Goal: Check status: Check status

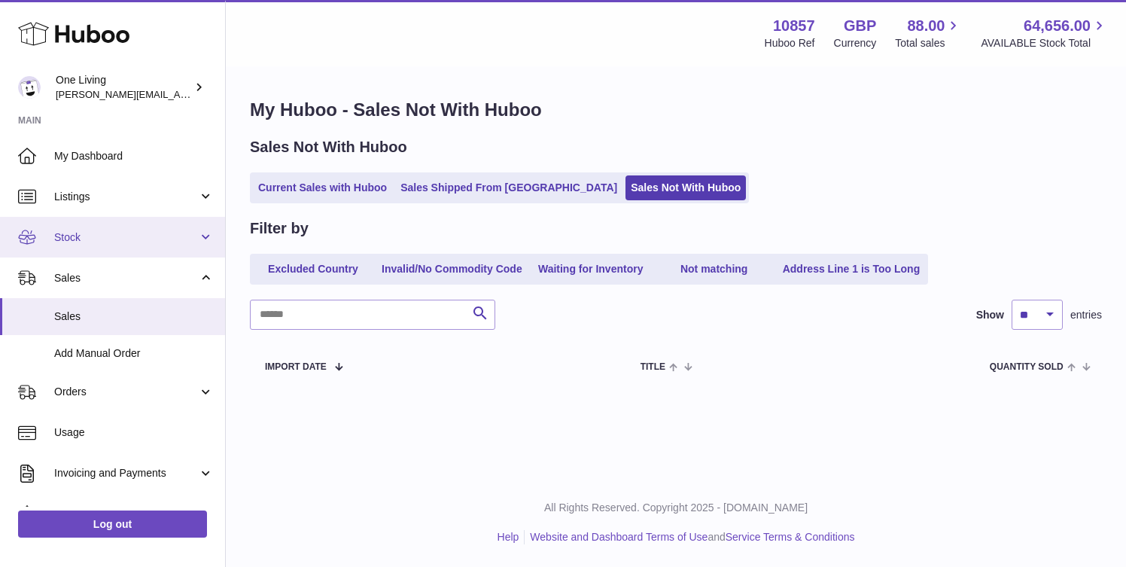
click at [110, 237] on span "Stock" at bounding box center [126, 237] width 144 height 14
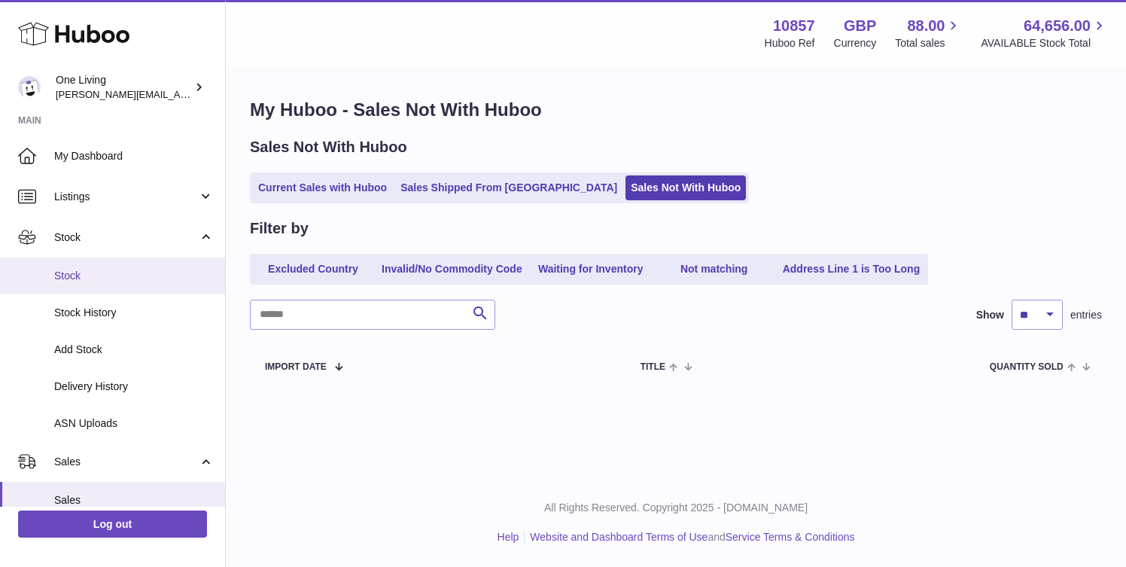
click at [123, 275] on span "Stock" at bounding box center [134, 276] width 160 height 14
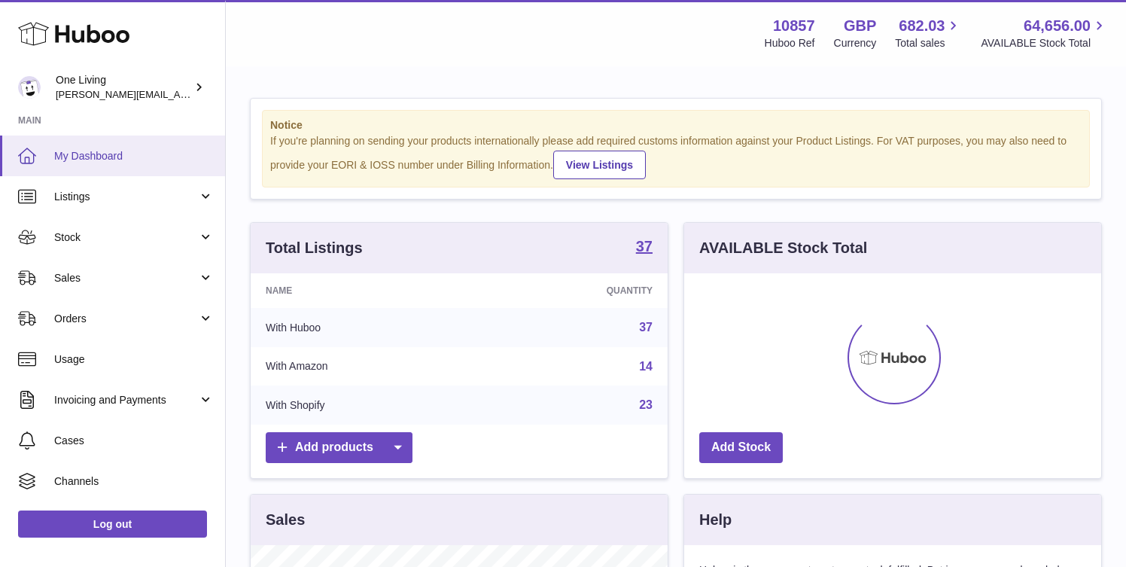
scroll to position [235, 417]
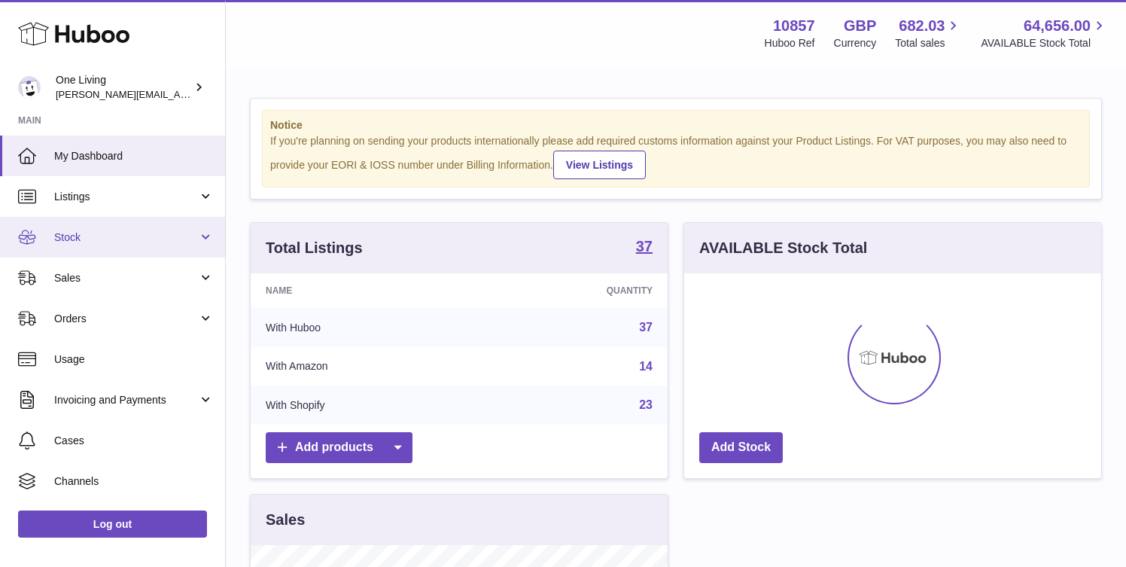
click at [132, 235] on span "Stock" at bounding box center [126, 237] width 144 height 14
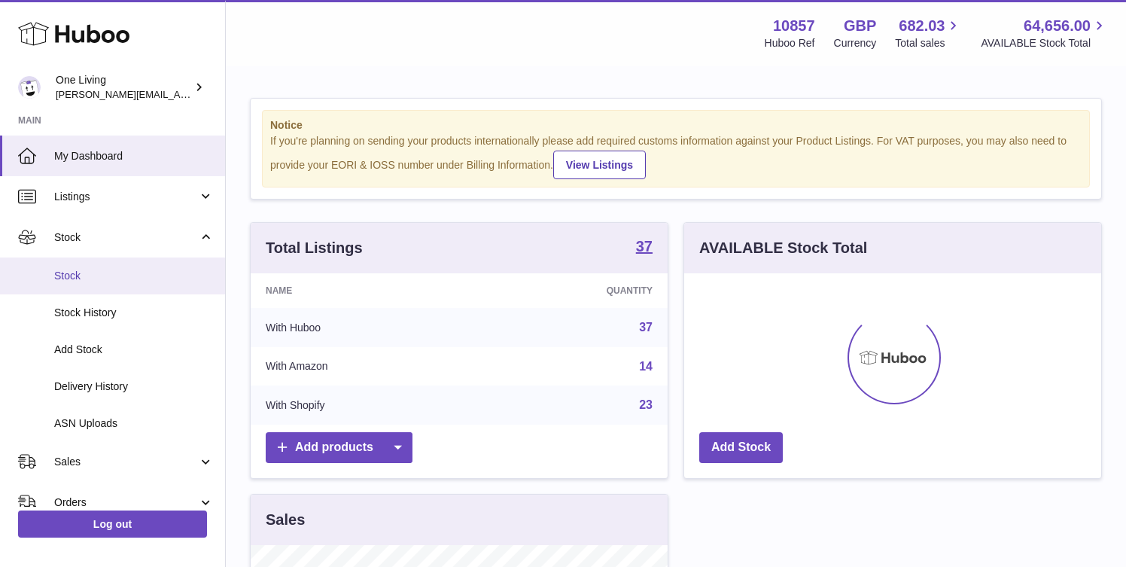
click at [132, 280] on span "Stock" at bounding box center [134, 276] width 160 height 14
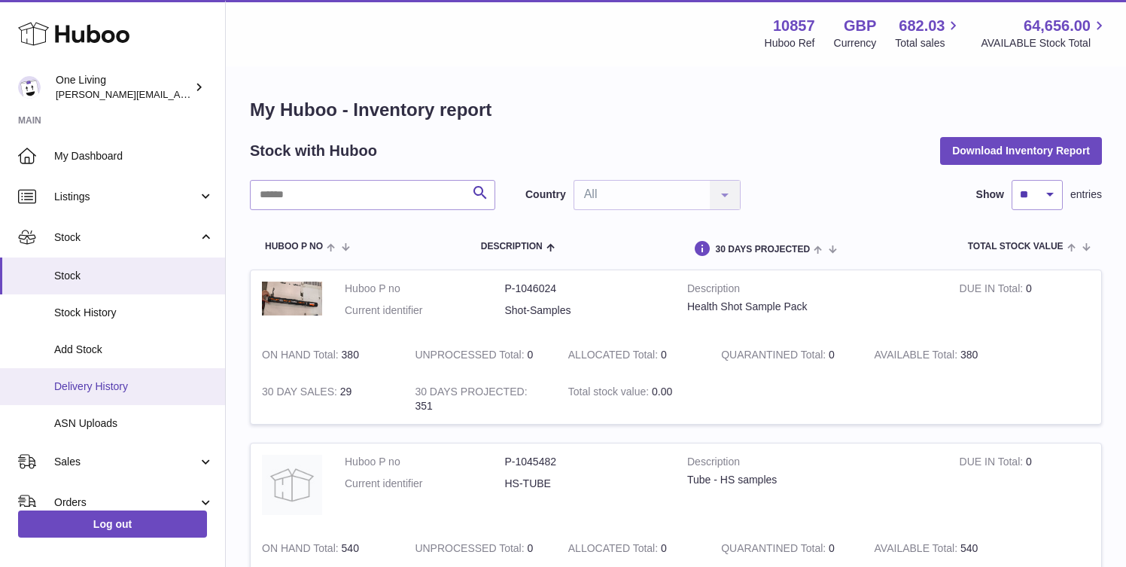
click at [154, 384] on span "Delivery History" at bounding box center [134, 386] width 160 height 14
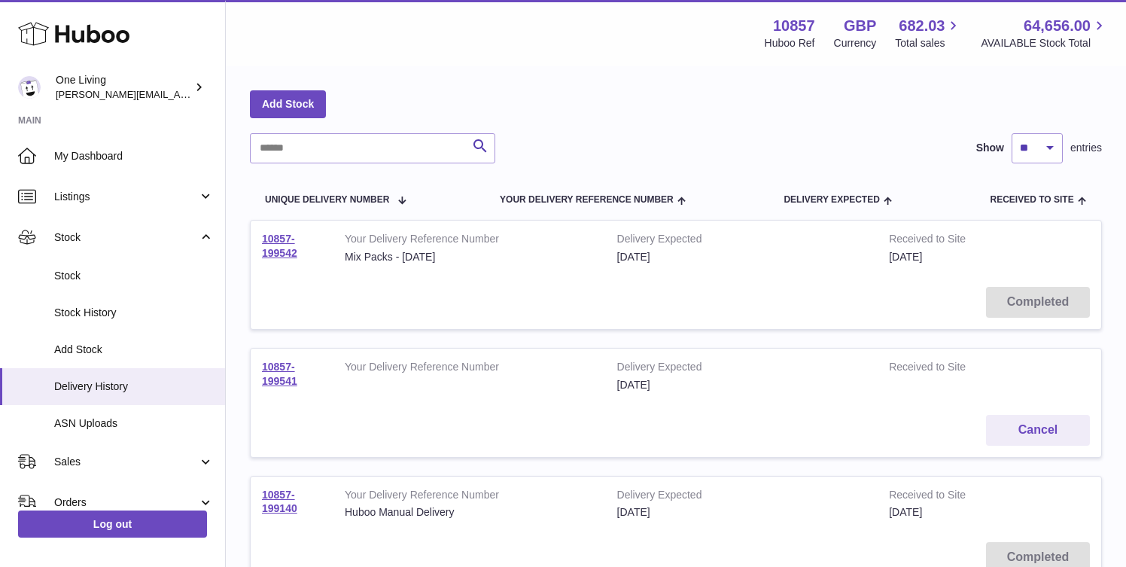
scroll to position [56, 0]
click at [349, 144] on input "text" at bounding box center [372, 147] width 245 height 30
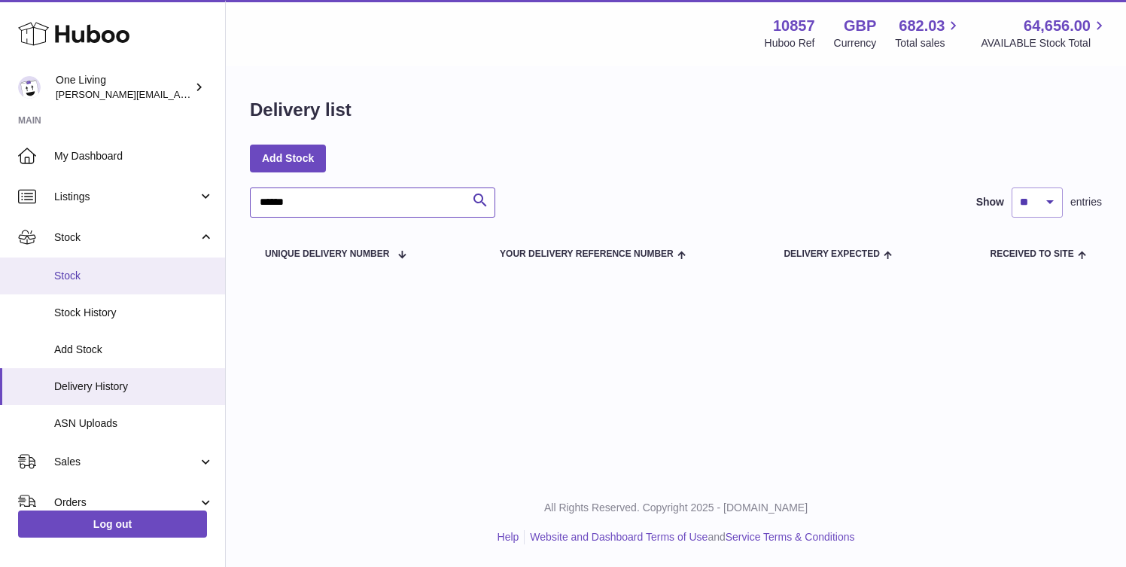
type input "******"
click at [193, 269] on span "Stock" at bounding box center [134, 276] width 160 height 14
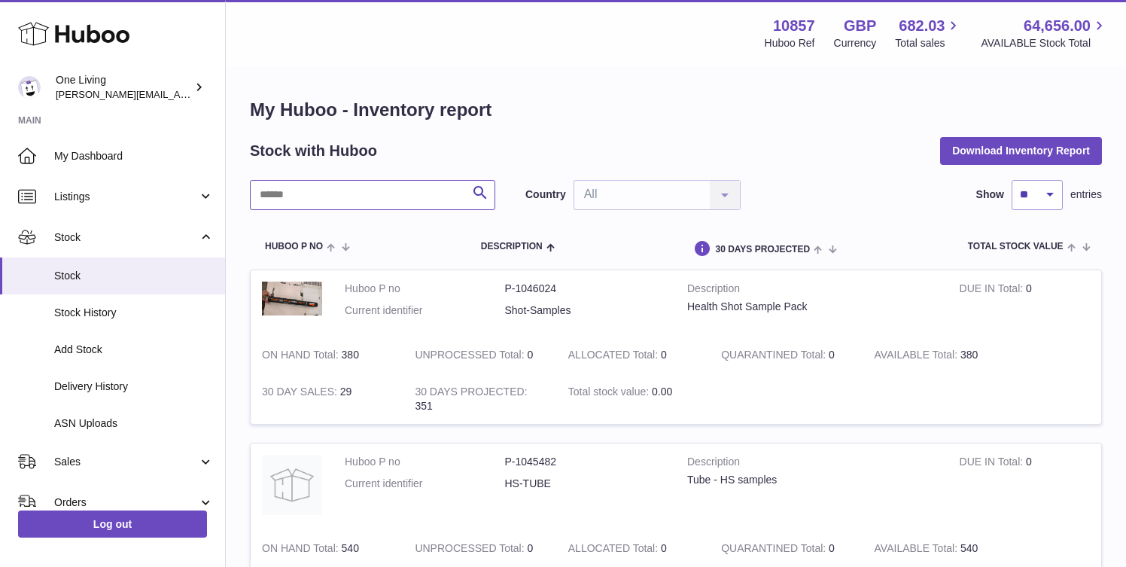
click at [310, 196] on input "text" at bounding box center [372, 195] width 245 height 30
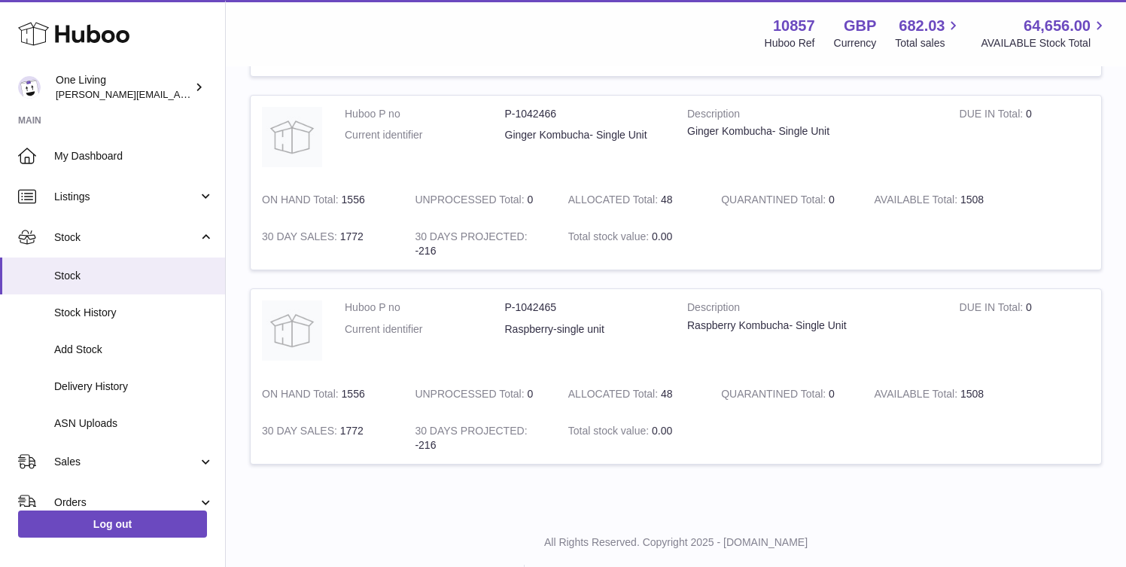
scroll to position [404, 0]
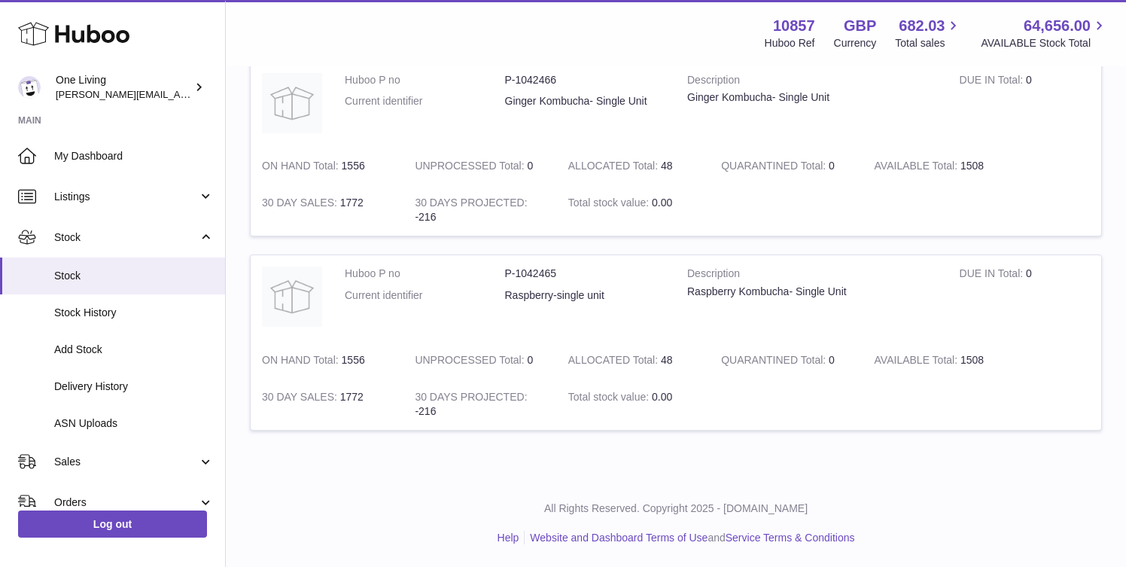
type input "******"
